Goal: Task Accomplishment & Management: Use online tool/utility

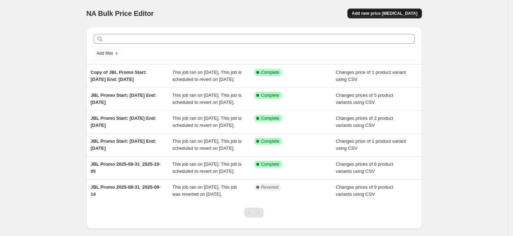
click at [399, 15] on span "Add new price [MEDICAL_DATA]" at bounding box center [385, 14] width 66 height 6
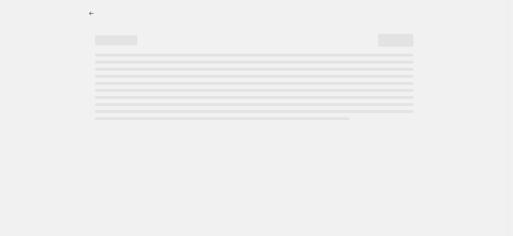
select select "percentage"
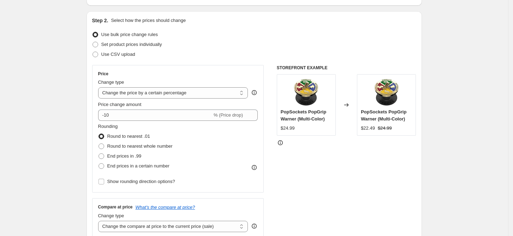
scroll to position [65, 0]
click at [130, 55] on span "Use CSV upload" at bounding box center [118, 54] width 34 height 5
click at [93, 52] on input "Use CSV upload" at bounding box center [93, 52] width 0 height 0
radio input "true"
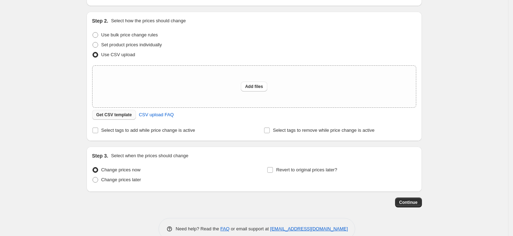
click at [125, 114] on span "Get CSV template" at bounding box center [114, 115] width 36 height 6
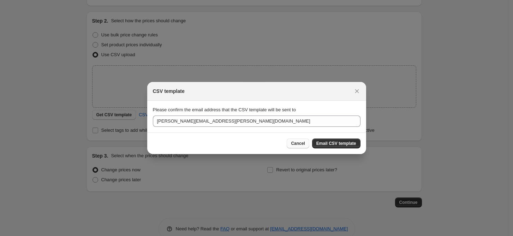
click at [303, 144] on span "Cancel" at bounding box center [298, 144] width 14 height 6
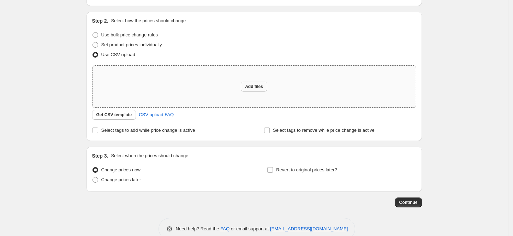
click at [256, 88] on span "Add files" at bounding box center [254, 87] width 18 height 6
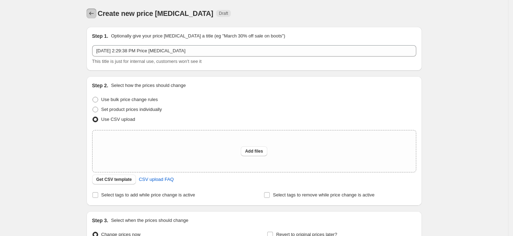
click at [91, 12] on icon "Price change jobs" at bounding box center [91, 13] width 7 height 7
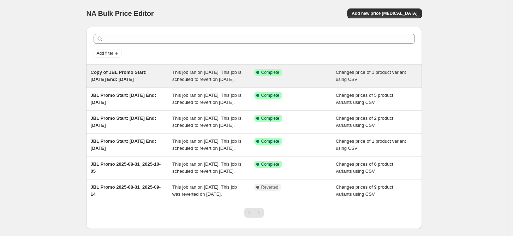
click at [128, 77] on span "Copy of JBL Promo Start: [DATE] End: [DATE]" at bounding box center [119, 76] width 56 height 12
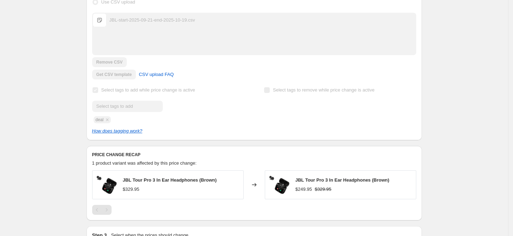
scroll to position [47, 0]
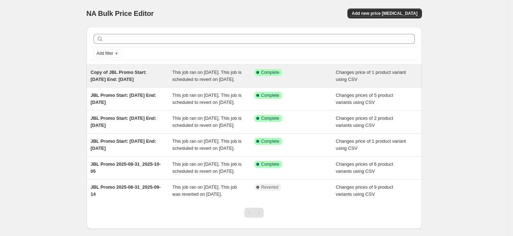
click at [147, 72] on span "Copy of JBL Promo Start: [DATE] End: [DATE]" at bounding box center [119, 76] width 56 height 12
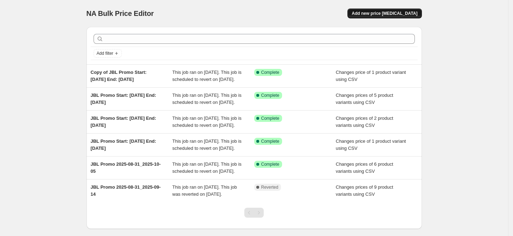
click at [388, 10] on button "Add new price [MEDICAL_DATA]" at bounding box center [384, 13] width 74 height 10
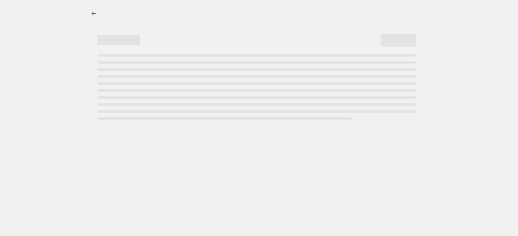
select select "percentage"
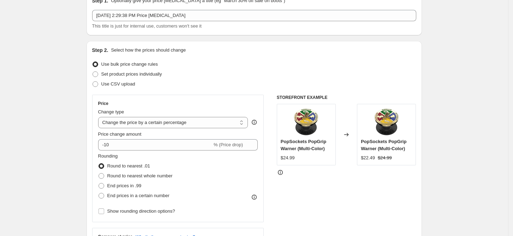
scroll to position [37, 0]
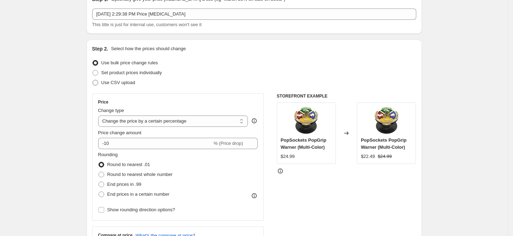
click at [127, 83] on span "Use CSV upload" at bounding box center [118, 82] width 34 height 5
click at [93, 80] on input "Use CSV upload" at bounding box center [93, 80] width 0 height 0
radio input "true"
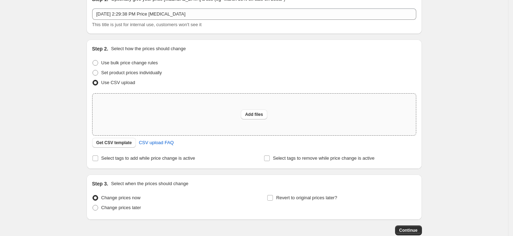
click at [261, 104] on div "Add files" at bounding box center [254, 115] width 323 height 42
click at [257, 114] on span "Add files" at bounding box center [254, 115] width 18 height 6
type input "C:\fakepath\JBL-start-2025-09-28-end-2025-10-12.csv"
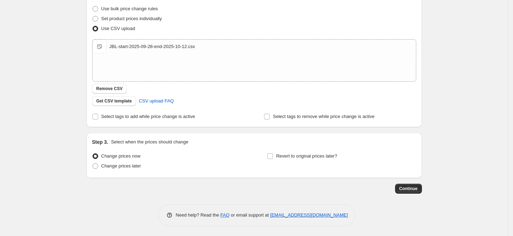
scroll to position [90, 0]
click at [112, 166] on span "Change prices later" at bounding box center [121, 166] width 40 height 5
click at [93, 164] on input "Change prices later" at bounding box center [93, 164] width 0 height 0
radio input "true"
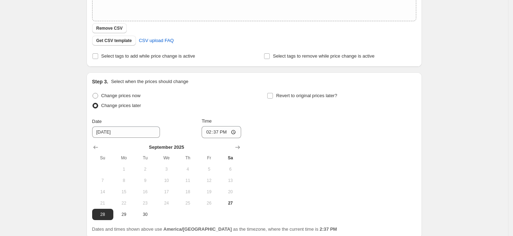
scroll to position [151, 0]
click at [215, 131] on input "14:37" at bounding box center [222, 132] width 40 height 12
click at [212, 134] on input "14:37" at bounding box center [222, 132] width 40 height 12
type input "00:00"
click at [271, 95] on input "Revert to original prices later?" at bounding box center [270, 96] width 6 height 6
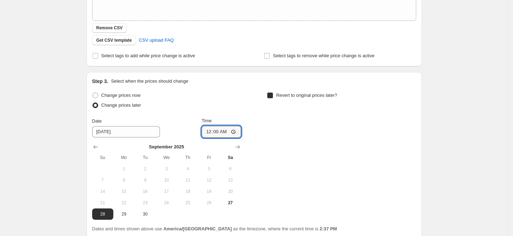
checkbox input "true"
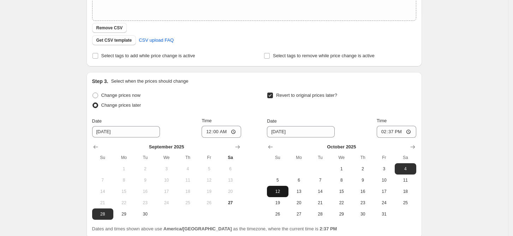
click at [285, 189] on span "12" at bounding box center [278, 192] width 16 height 6
click at [404, 180] on span "11" at bounding box center [406, 180] width 16 height 6
type input "[DATE]"
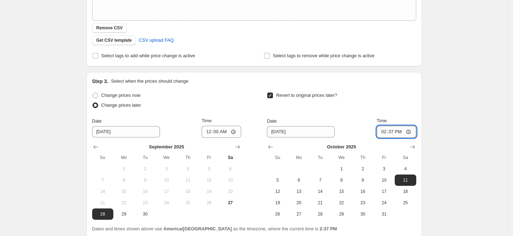
click at [385, 132] on input "14:37" at bounding box center [397, 132] width 40 height 12
type input "23:59"
click at [446, 103] on div "Create new price [MEDICAL_DATA]. This page is ready Create new price [MEDICAL_D…" at bounding box center [254, 73] width 508 height 448
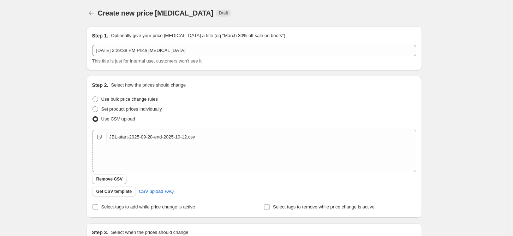
scroll to position [1, 0]
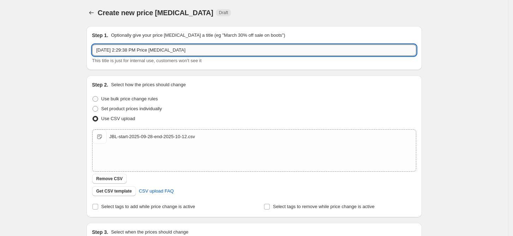
click at [181, 49] on input "[DATE] 2:29:38 PM Price [MEDICAL_DATA]" at bounding box center [254, 49] width 324 height 11
paste input "of JBL Promo Start: [DATE] End: [DATE]"
click at [102, 49] on input "of JBL Promo Start: [DATE] End: [DATE]" at bounding box center [254, 49] width 324 height 11
click at [149, 52] on input "JBL Promo Start: [DATE] End: [DATE]" at bounding box center [254, 49] width 324 height 11
click at [196, 50] on input "JBL Promo Start: [DATE] End: [DATE]" at bounding box center [254, 49] width 324 height 11
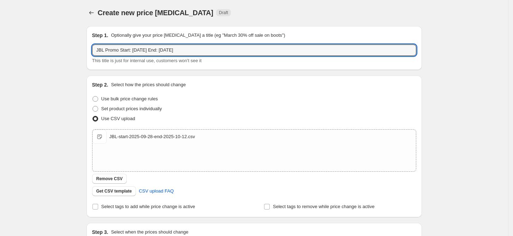
type input "JBL Promo Start: [DATE] End: [DATE]"
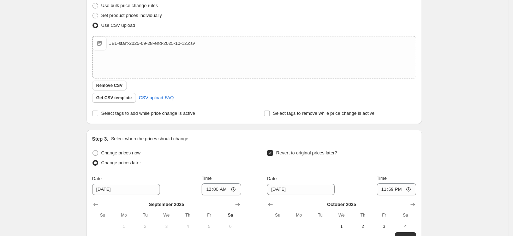
scroll to position [94, 0]
click at [169, 112] on span "Select tags to add while price change is active" at bounding box center [148, 113] width 94 height 5
click at [98, 112] on input "Select tags to add while price change is active" at bounding box center [96, 114] width 6 height 6
checkbox input "true"
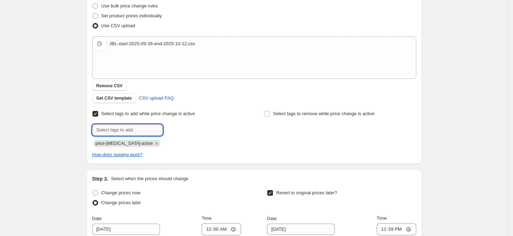
click at [144, 134] on input "text" at bounding box center [127, 129] width 71 height 11
type input "deal"
click at [154, 142] on icon "Remove price-change-job-active" at bounding box center [157, 143] width 6 height 6
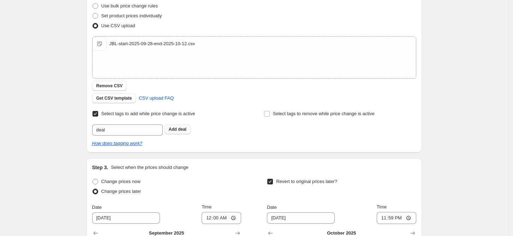
click at [171, 130] on b "Add" at bounding box center [173, 129] width 8 height 5
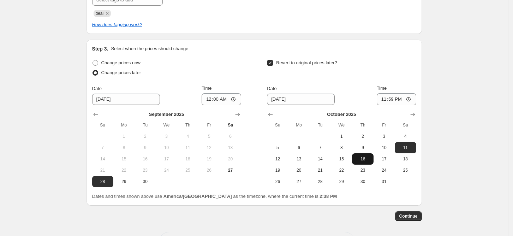
scroll to position [251, 0]
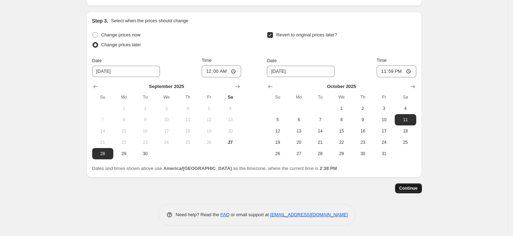
click at [418, 191] on button "Continue" at bounding box center [408, 188] width 27 height 10
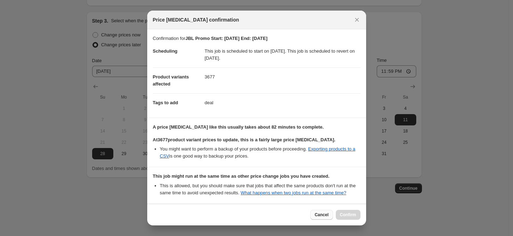
click at [318, 212] on button "Cancel" at bounding box center [321, 215] width 22 height 10
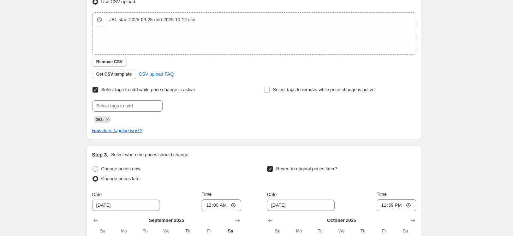
scroll to position [117, 0]
click at [144, 24] on div "JBL-start-2025-09-28-end-2025-10-12.csv" at bounding box center [152, 20] width 86 height 7
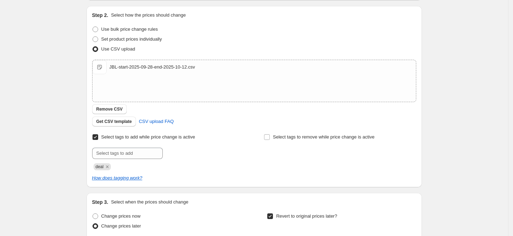
scroll to position [70, 0]
click at [115, 112] on span "Remove CSV" at bounding box center [109, 110] width 26 height 6
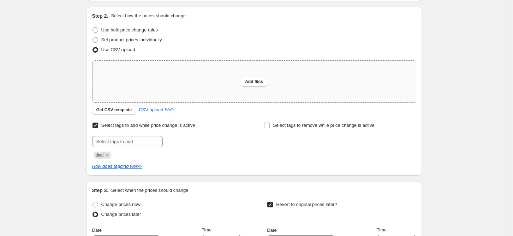
click at [267, 75] on div "Add files" at bounding box center [254, 82] width 323 height 42
type input "C:\fakepath\JBL-start-2025-09-28-end-2025-10-12.csv"
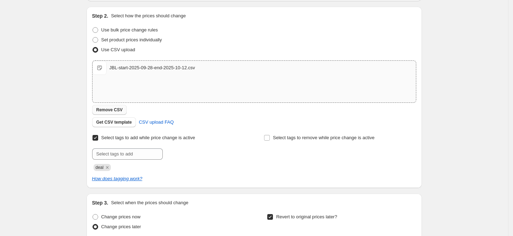
click at [123, 109] on button "Remove CSV" at bounding box center [109, 110] width 35 height 10
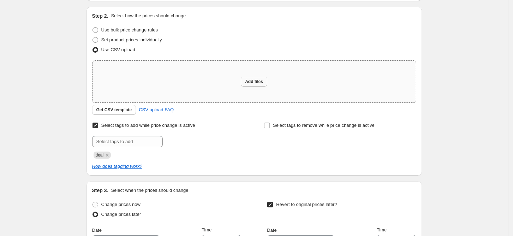
click at [258, 79] on span "Add files" at bounding box center [254, 82] width 18 height 6
type input "C:\fakepath\JBL-start-2025-09-28-end-2025-10-12.csv"
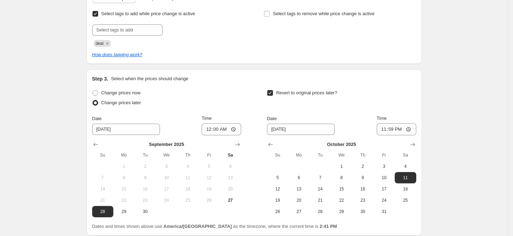
scroll to position [251, 0]
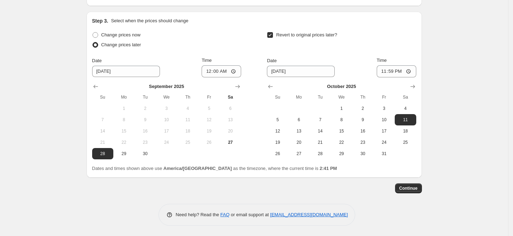
click at [407, 190] on span "Continue" at bounding box center [408, 188] width 18 height 6
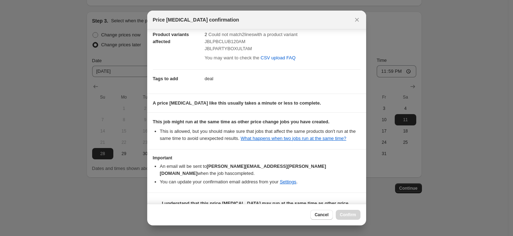
scroll to position [52, 0]
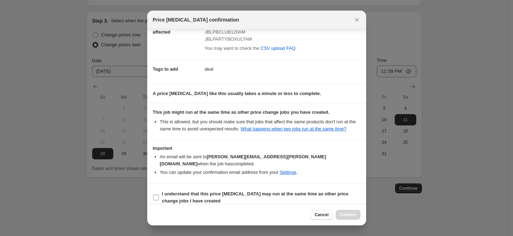
click at [267, 191] on b "I understand that this price [MEDICAL_DATA] may run at the same time as other p…" at bounding box center [255, 197] width 186 height 12
click at [159, 195] on input "I understand that this price [MEDICAL_DATA] may run at the same time as other p…" at bounding box center [156, 198] width 6 height 6
checkbox input "true"
click at [347, 212] on span "Confirm" at bounding box center [348, 215] width 16 height 6
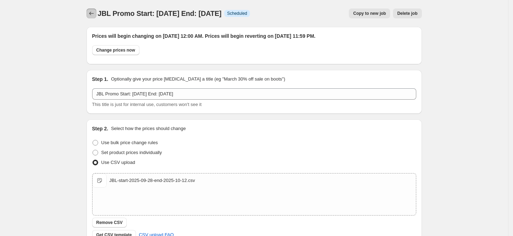
click at [91, 15] on icon "Price change jobs" at bounding box center [91, 13] width 7 height 7
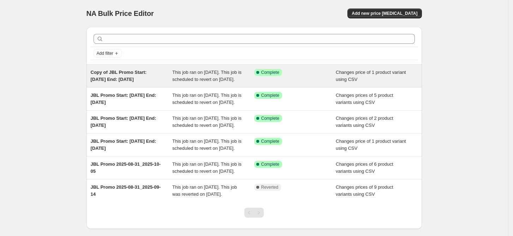
copy span "of JBL Promo Start: 2025-09-21 End: 2025-10-19"
drag, startPoint x: 152, startPoint y: 81, endPoint x: 106, endPoint y: 73, distance: 46.8
click at [106, 73] on div "Copy of JBL Promo Start: 2025-09-21 End: 2025-10-19" at bounding box center [132, 76] width 82 height 14
